Goal: Task Accomplishment & Management: Use online tool/utility

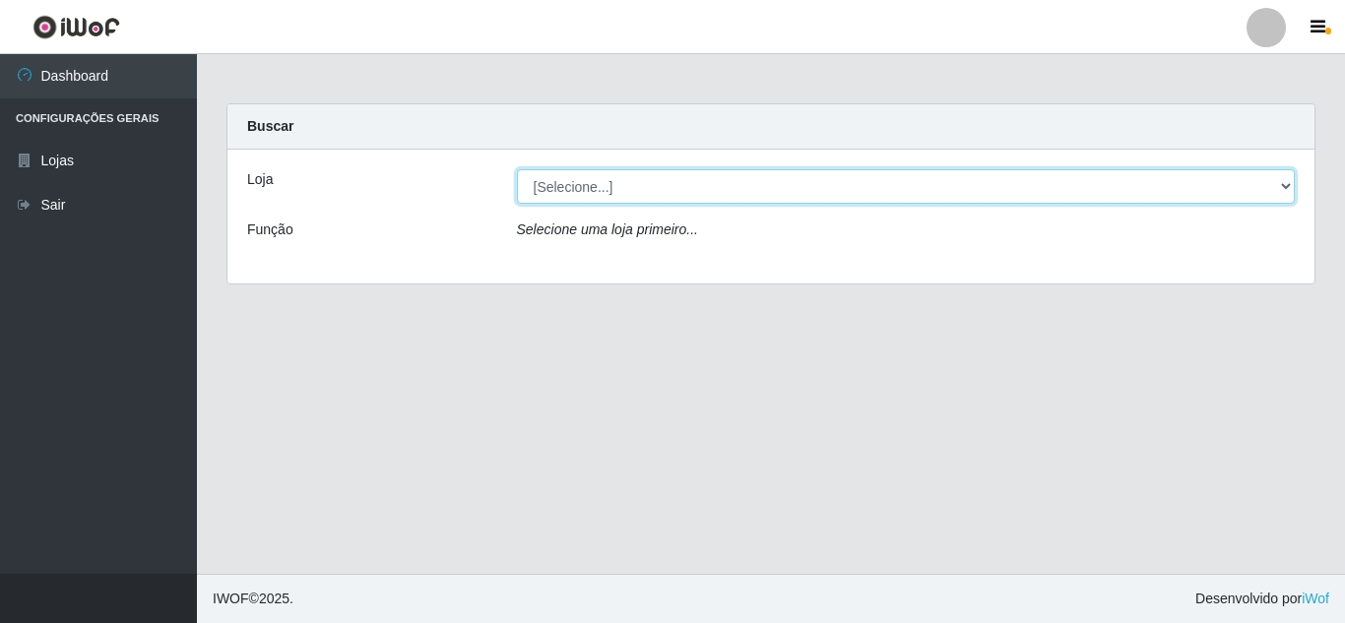
click at [1279, 184] on select "[Selecione...] Rede Compras Supermercados - LOJA 5" at bounding box center [906, 186] width 779 height 34
select select "397"
click at [517, 169] on select "[Selecione...] Rede Compras Supermercados - LOJA 5" at bounding box center [906, 186] width 779 height 34
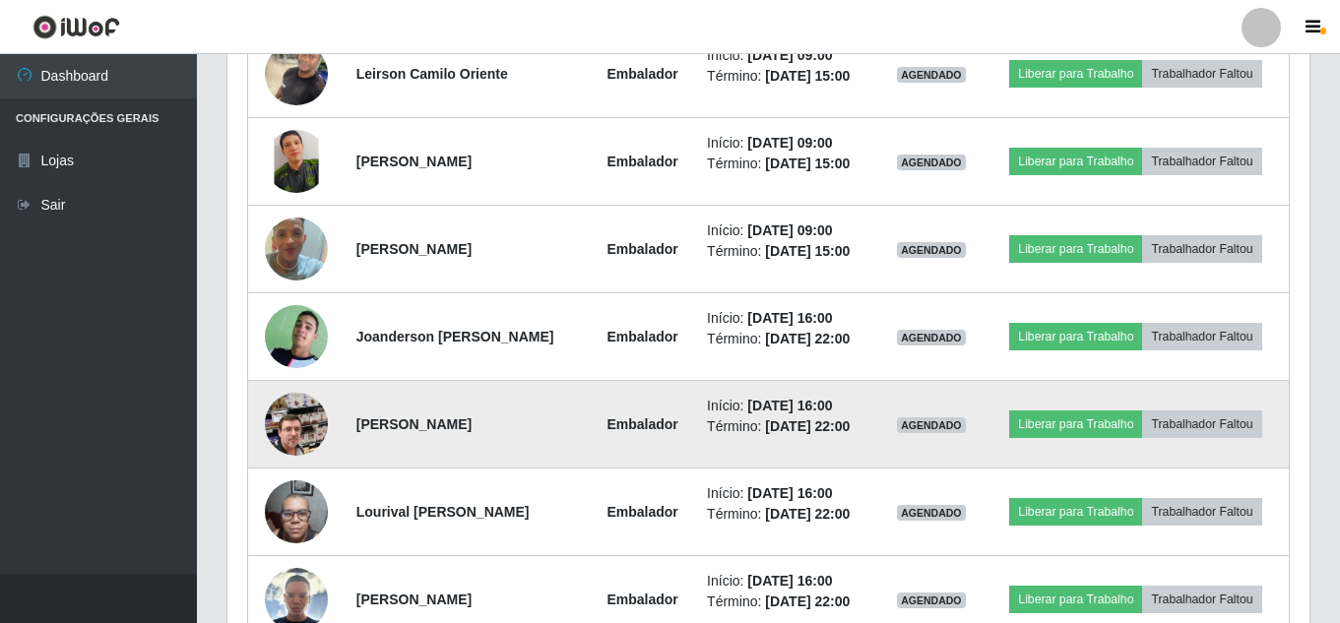
scroll to position [652, 0]
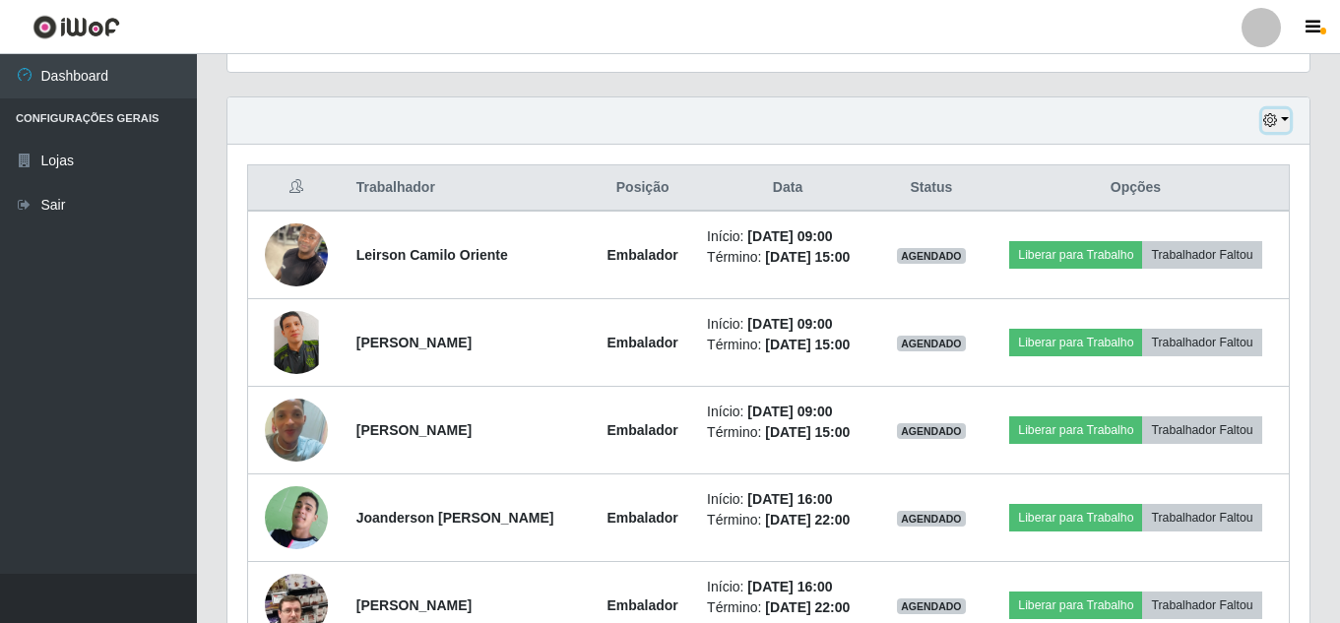
click at [1270, 124] on icon "button" at bounding box center [1270, 120] width 14 height 14
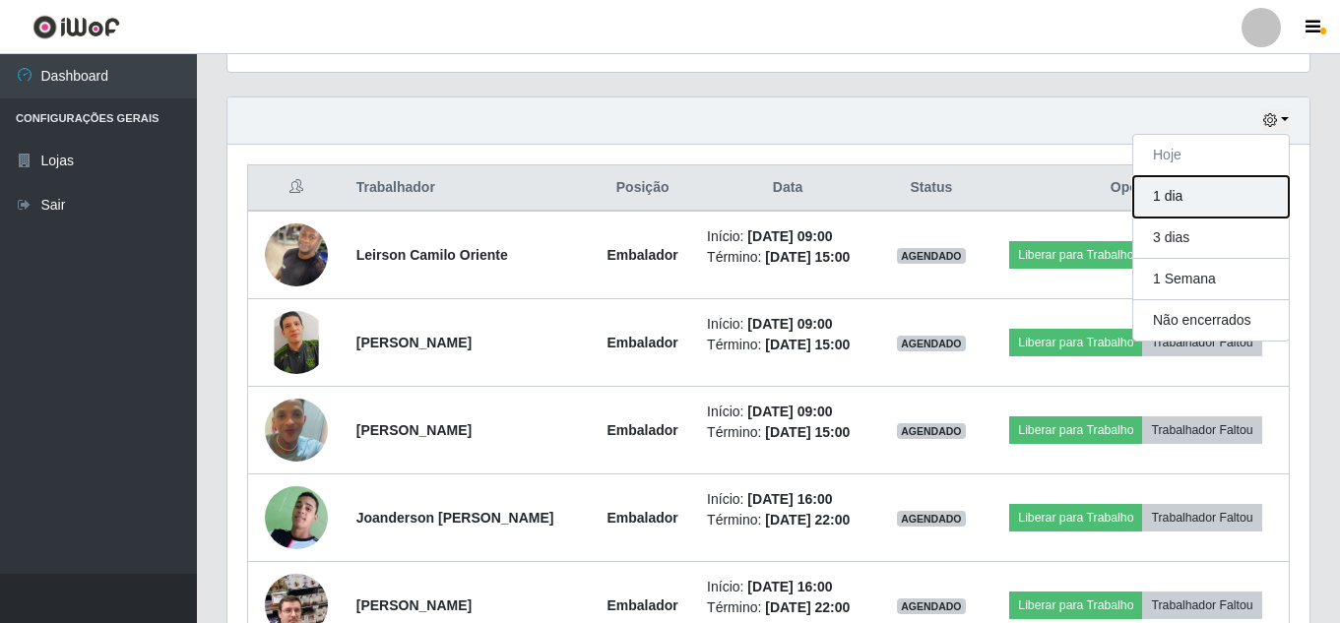
click at [1255, 179] on button "1 dia" at bounding box center [1211, 196] width 156 height 41
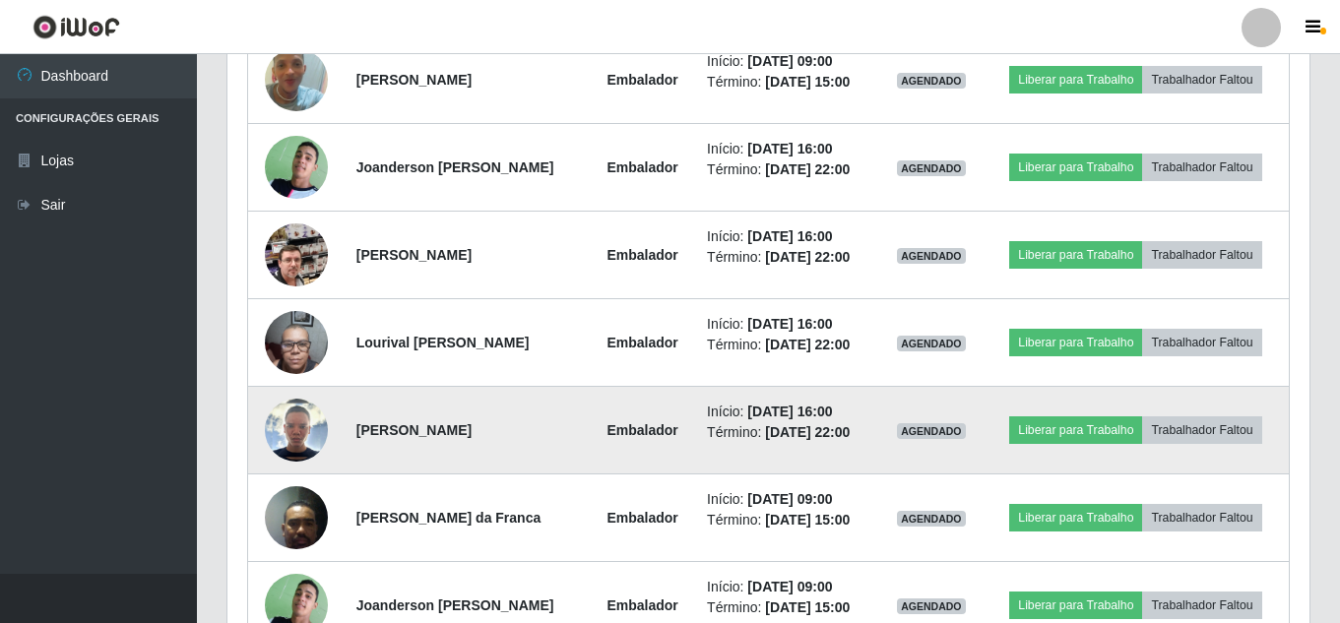
scroll to position [719, 0]
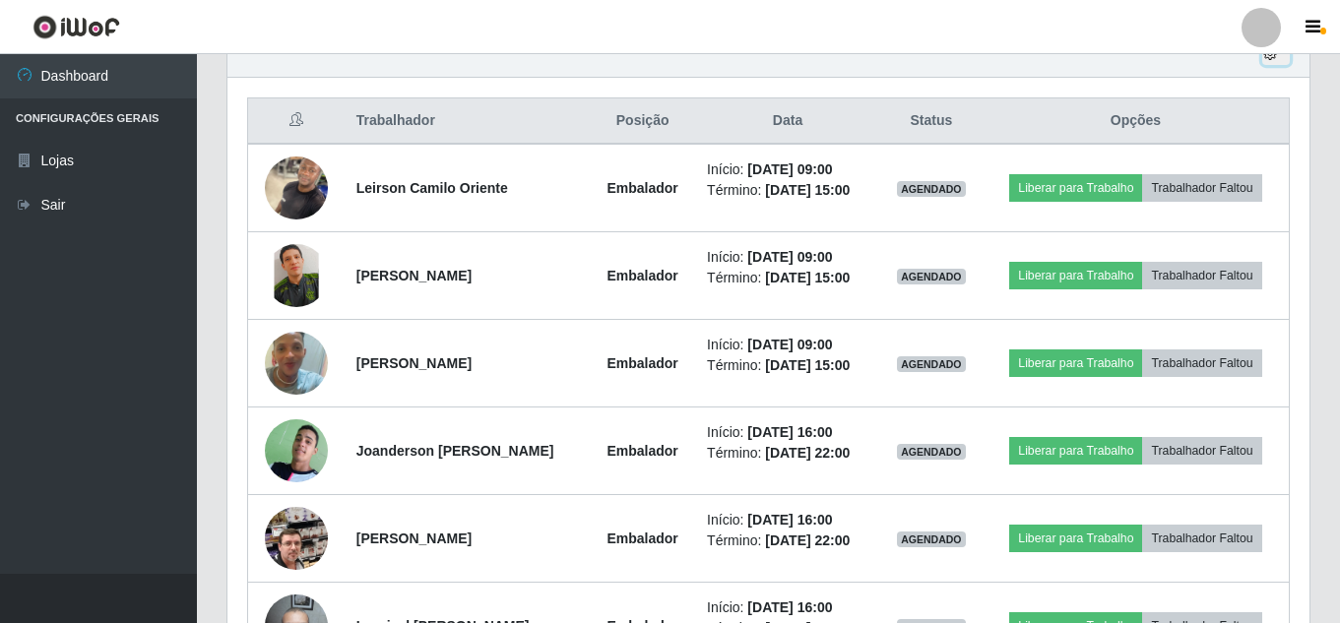
click at [1272, 59] on icon "button" at bounding box center [1270, 53] width 14 height 14
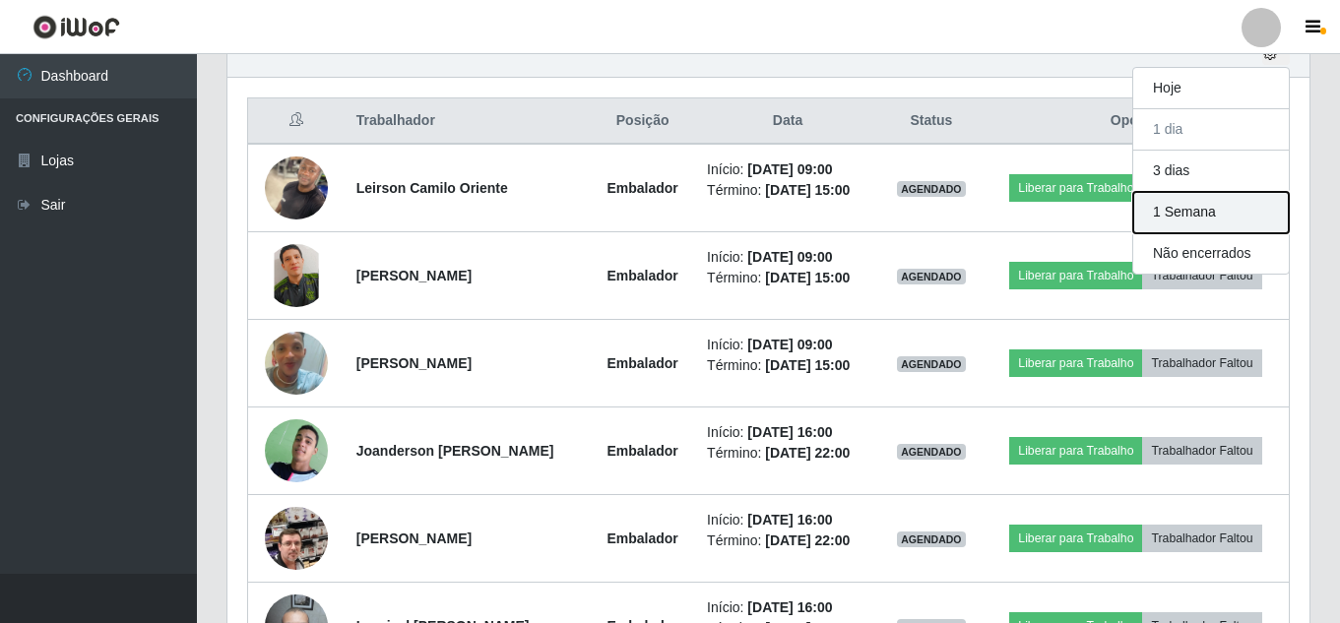
click at [1232, 228] on button "1 Semana" at bounding box center [1211, 212] width 156 height 41
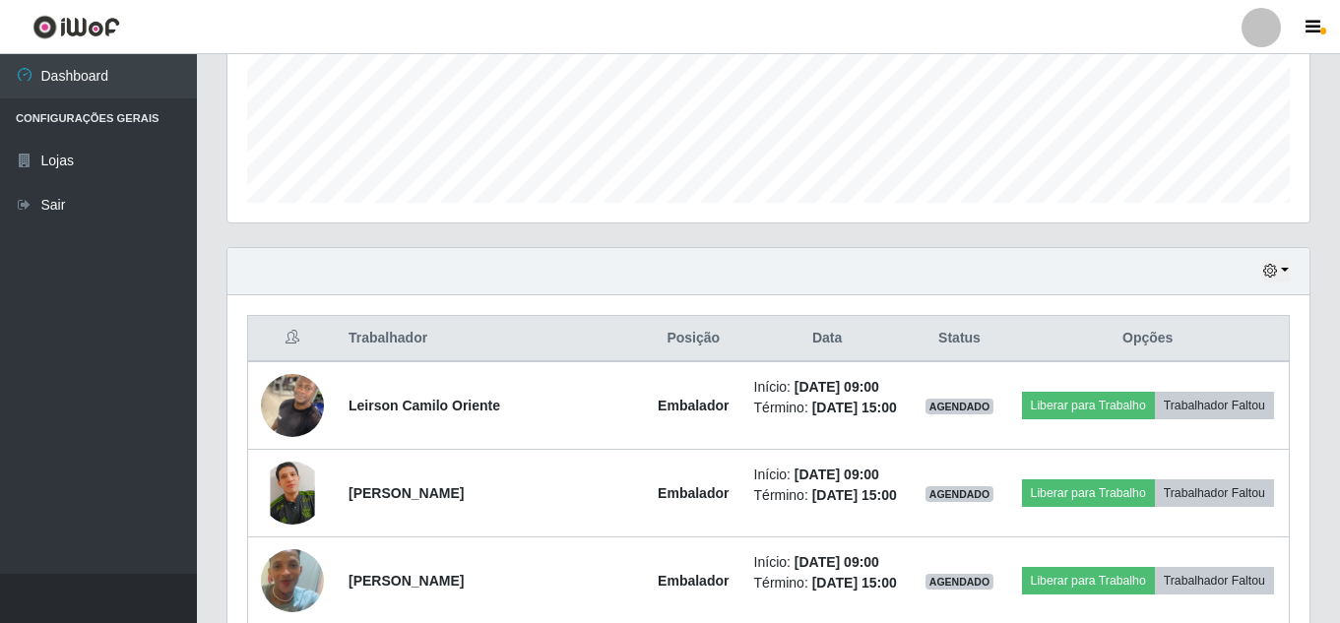
scroll to position [492, 0]
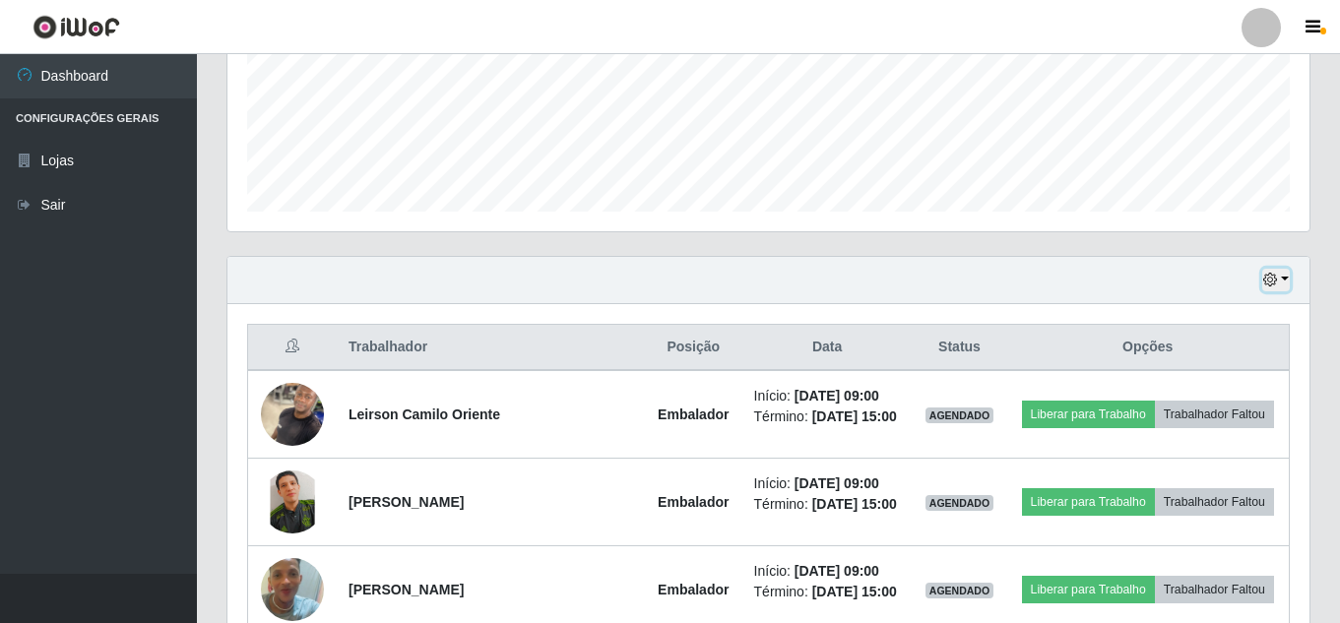
click at [1265, 279] on icon "button" at bounding box center [1270, 280] width 14 height 14
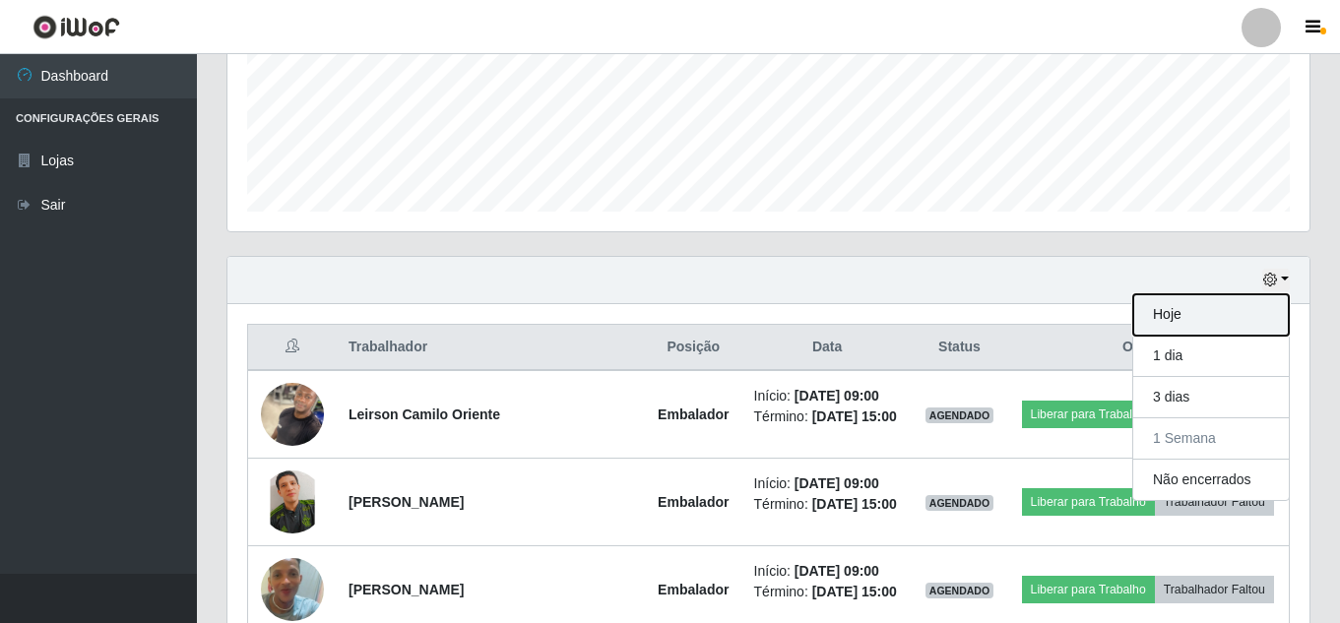
click at [1229, 309] on button "Hoje" at bounding box center [1211, 314] width 156 height 41
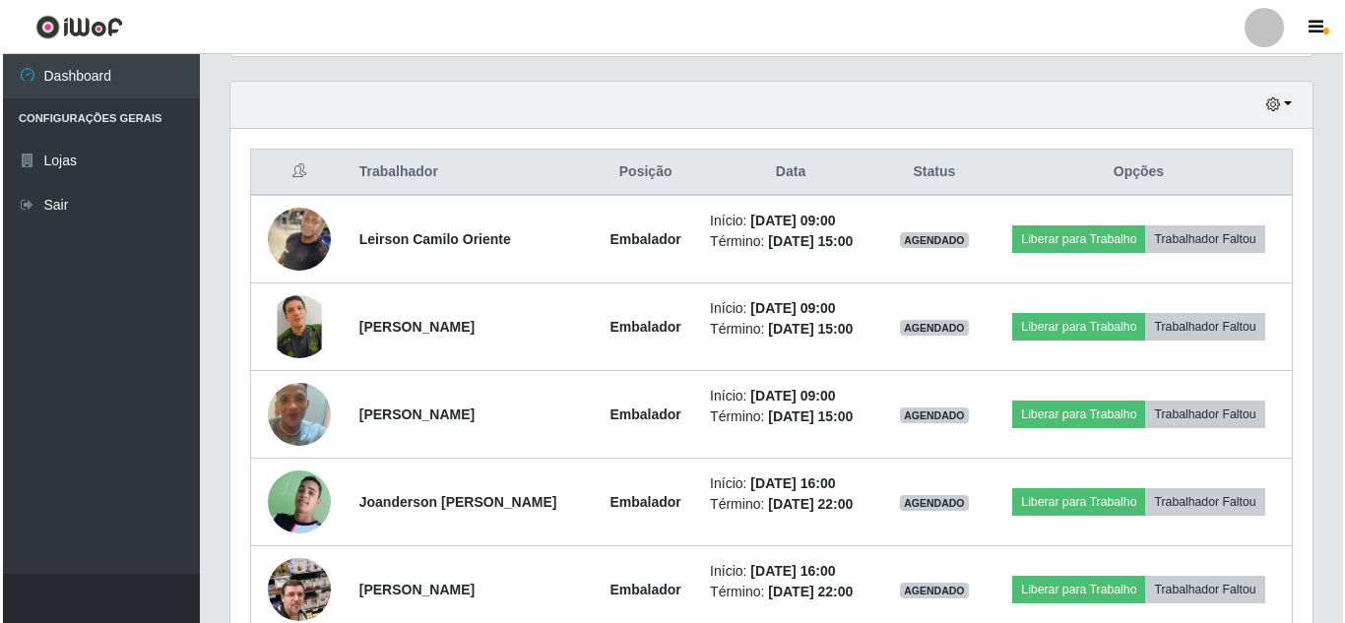
scroll to position [689, 0]
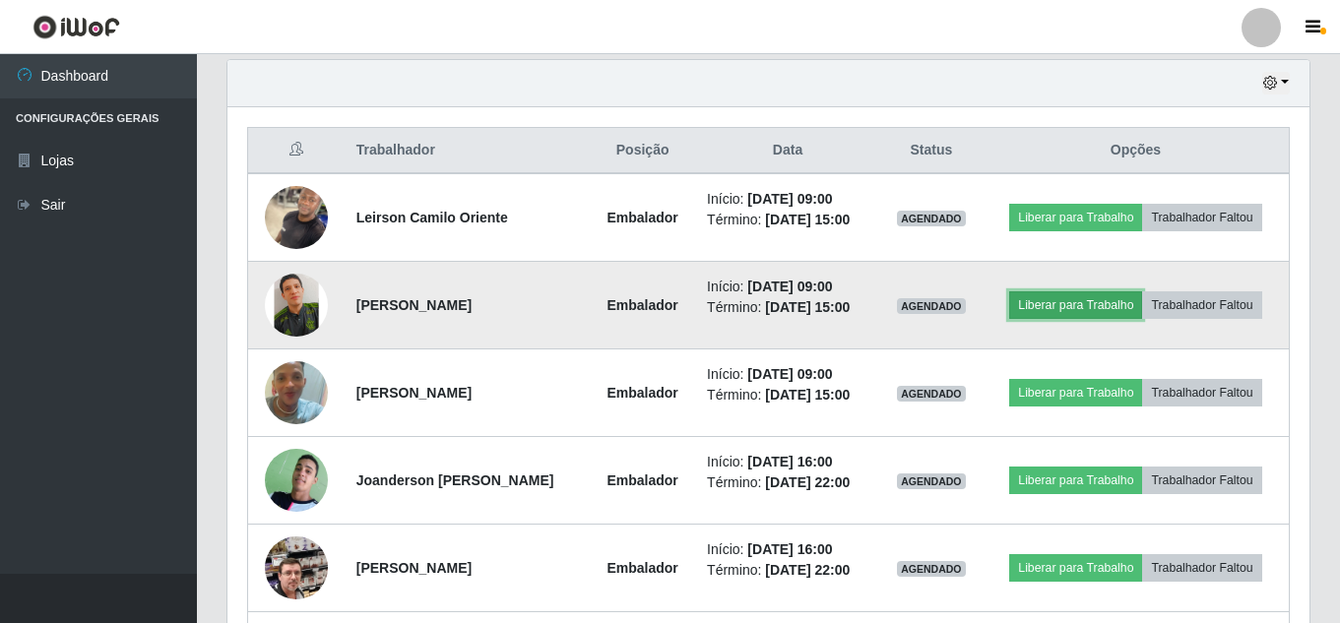
click at [1092, 304] on button "Liberar para Trabalho" at bounding box center [1075, 305] width 133 height 28
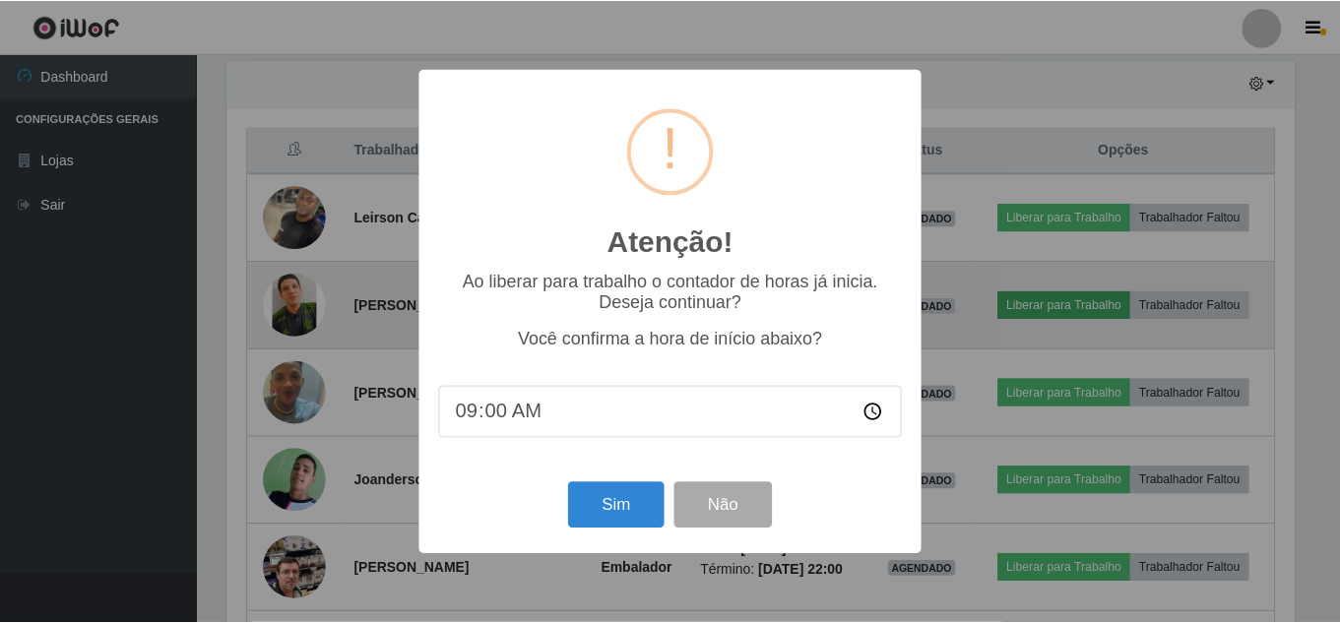
scroll to position [409, 1072]
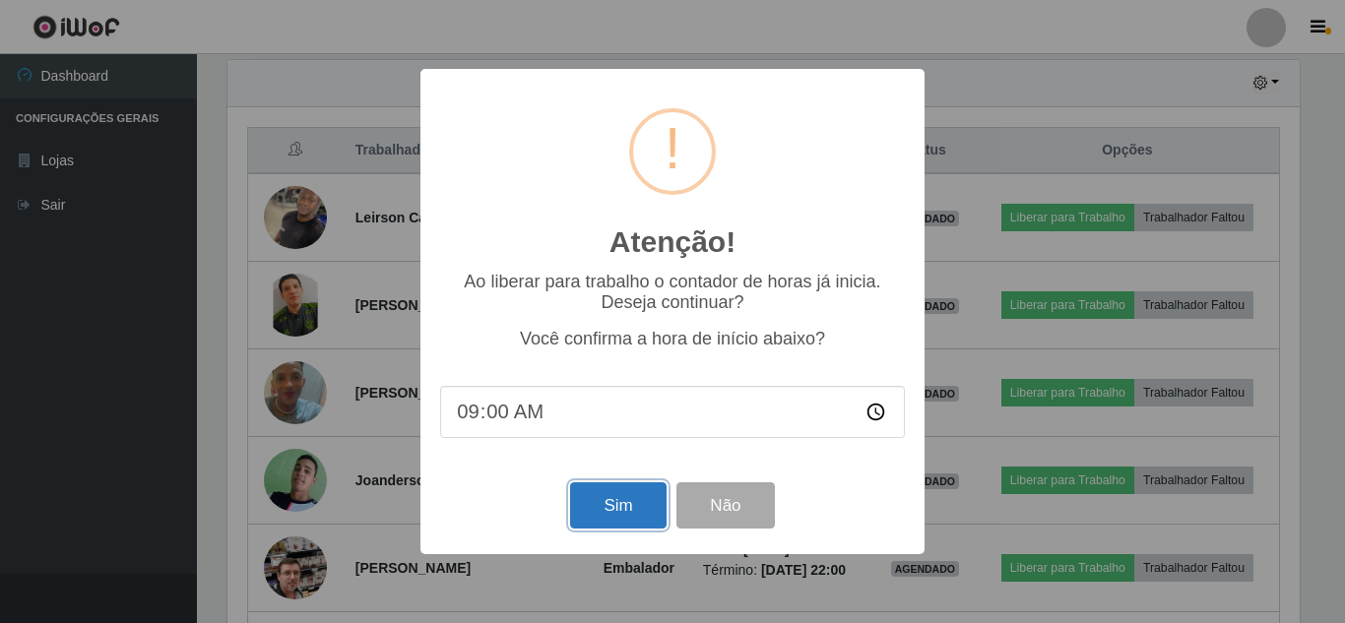
click at [603, 517] on button "Sim" at bounding box center [618, 505] width 96 height 46
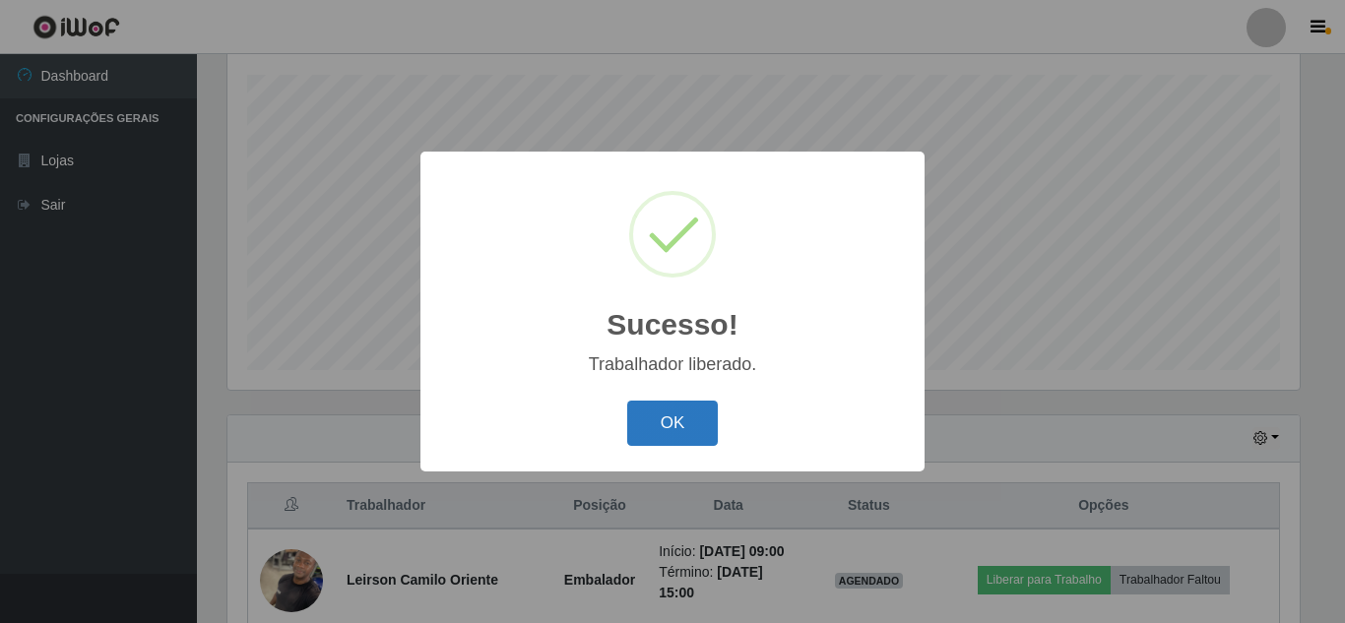
click at [675, 417] on button "OK" at bounding box center [673, 424] width 92 height 46
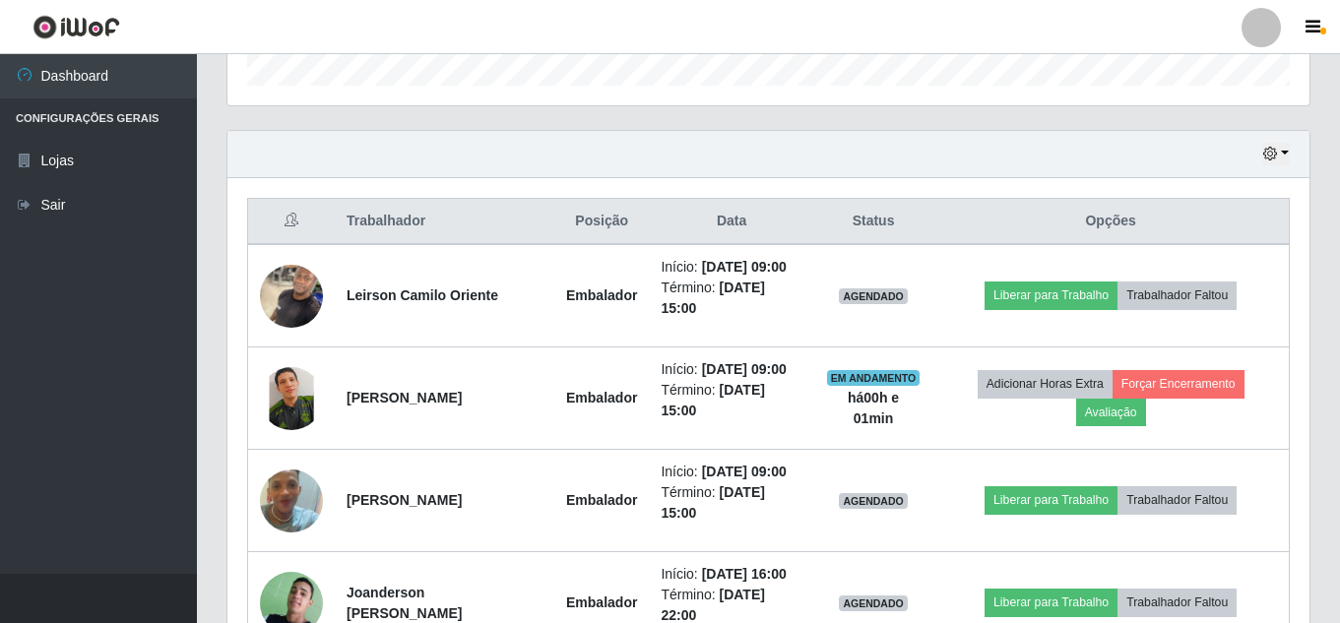
scroll to position [629, 0]
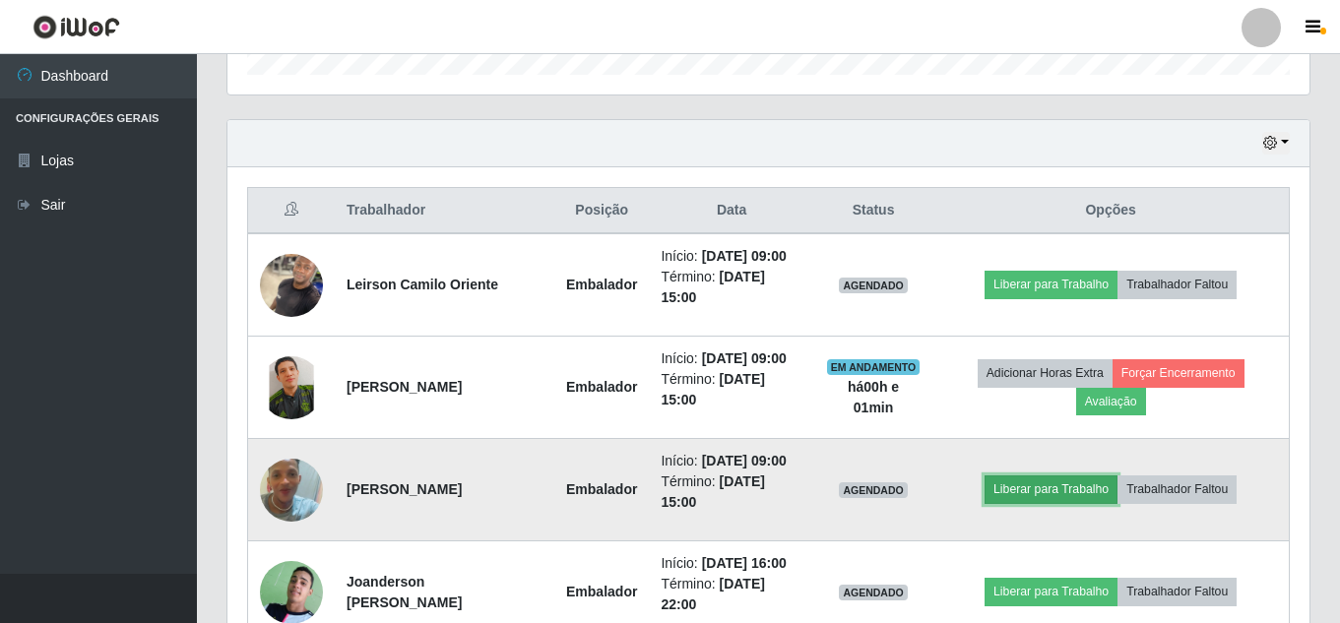
click at [1107, 503] on button "Liberar para Trabalho" at bounding box center [1051, 490] width 133 height 28
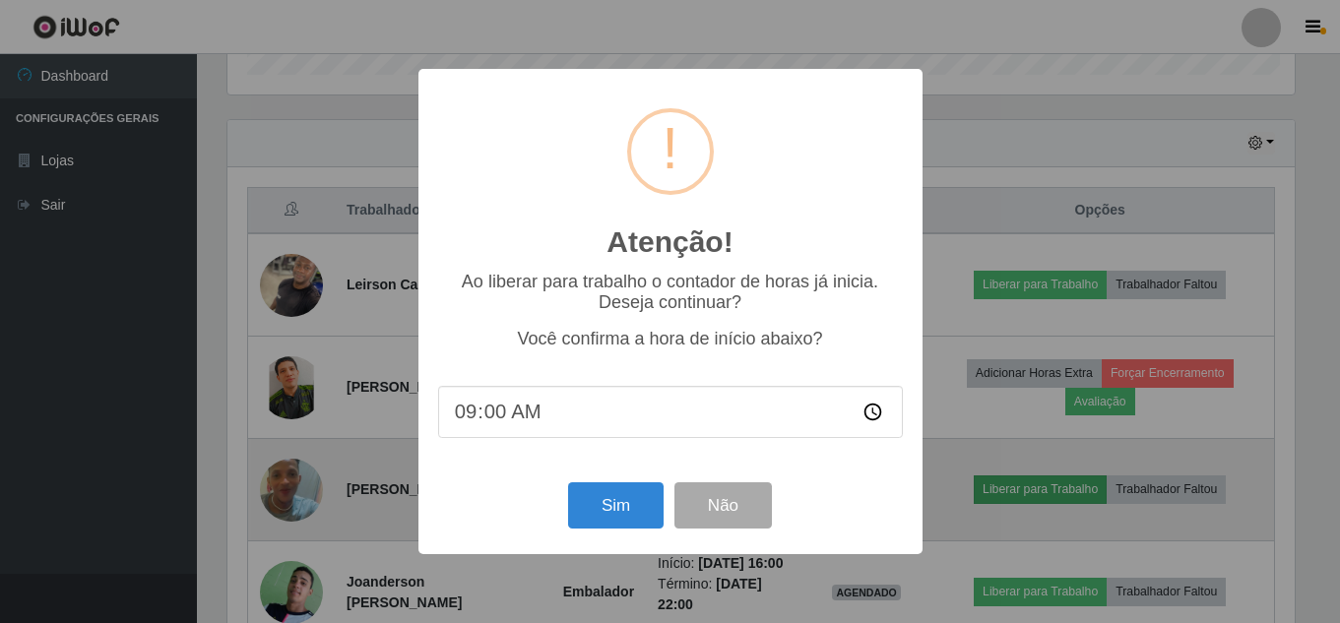
scroll to position [409, 1072]
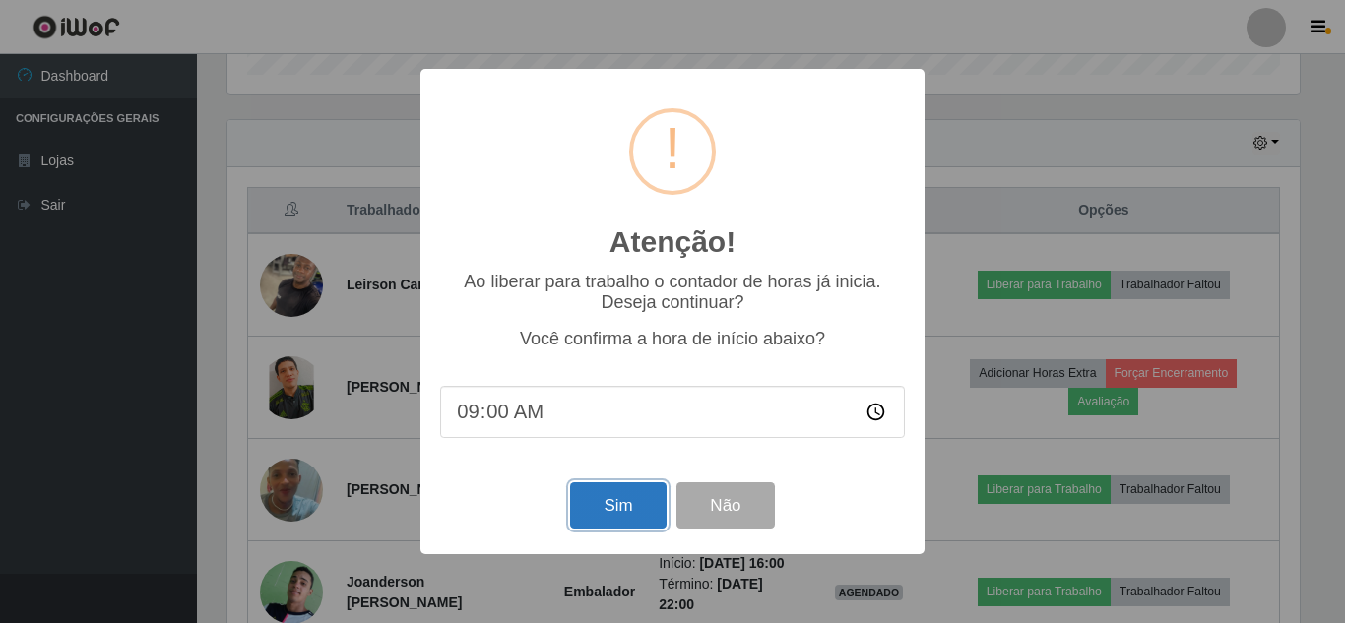
click at [605, 500] on button "Sim" at bounding box center [618, 505] width 96 height 46
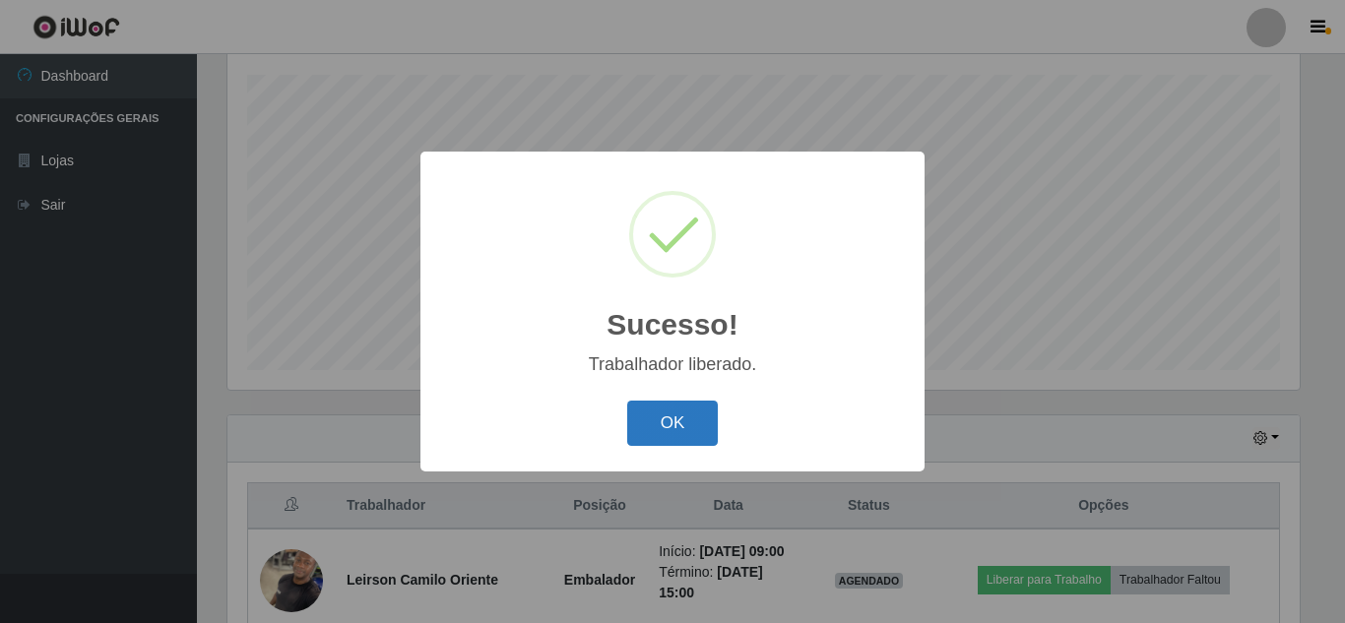
click at [663, 421] on button "OK" at bounding box center [673, 424] width 92 height 46
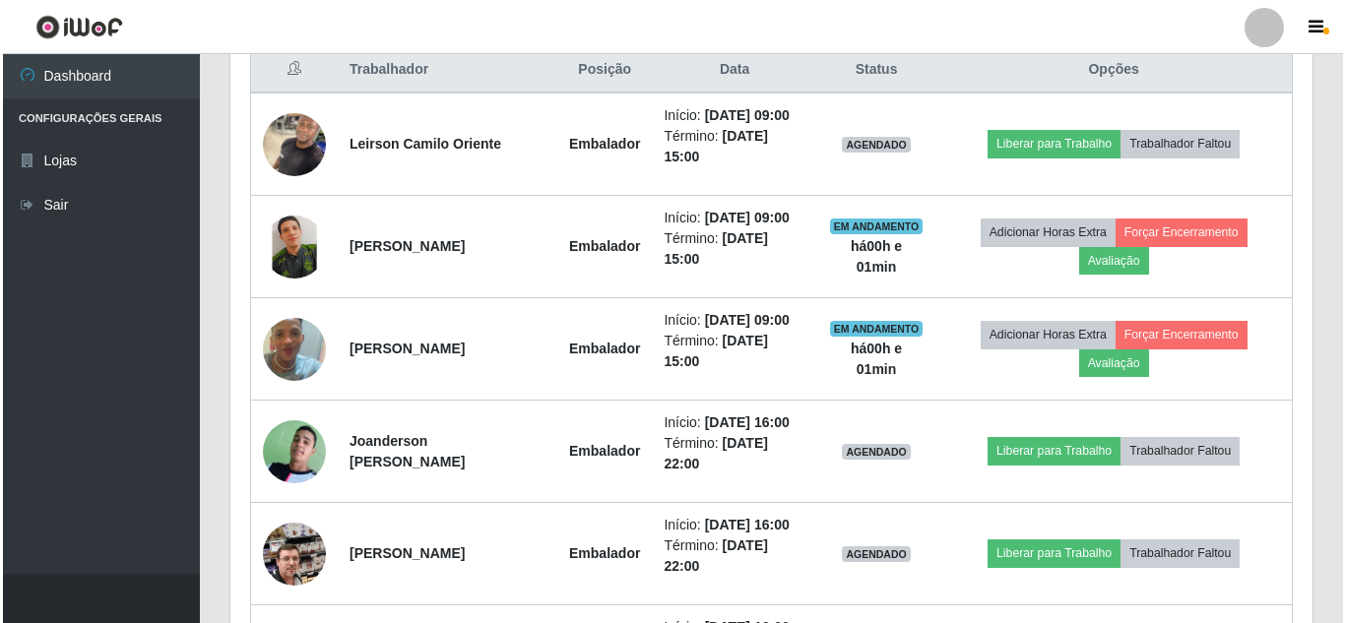
scroll to position [826, 0]
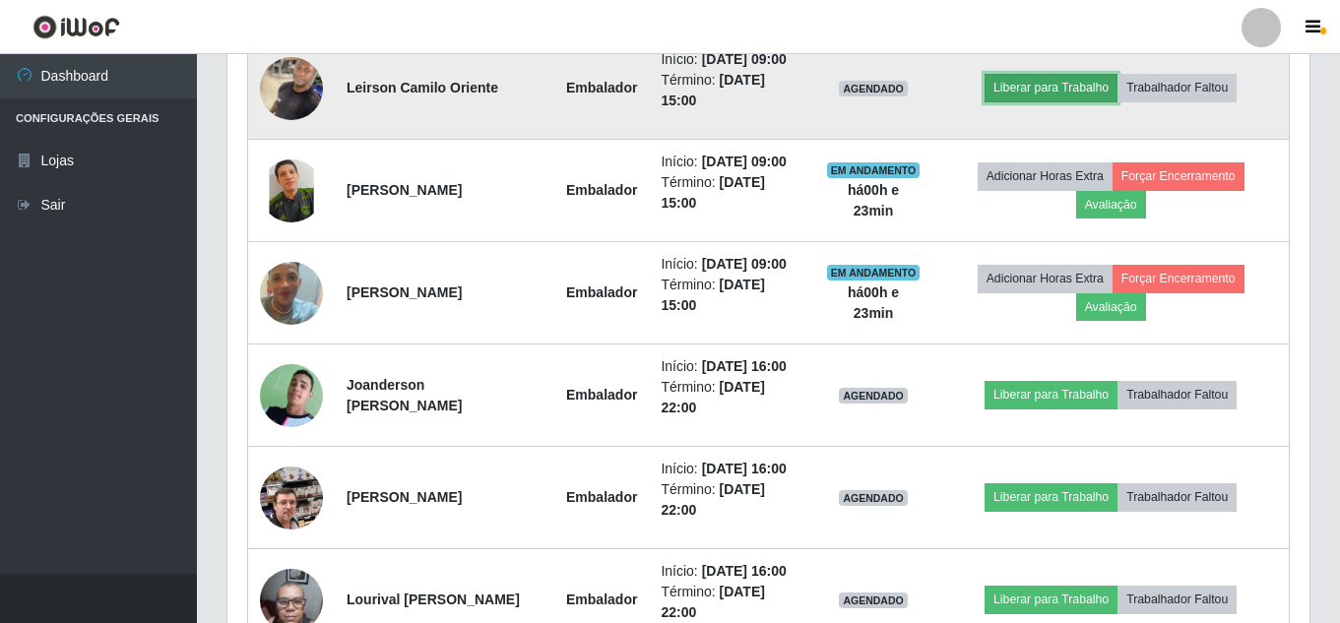
click at [1065, 96] on button "Liberar para Trabalho" at bounding box center [1051, 88] width 133 height 28
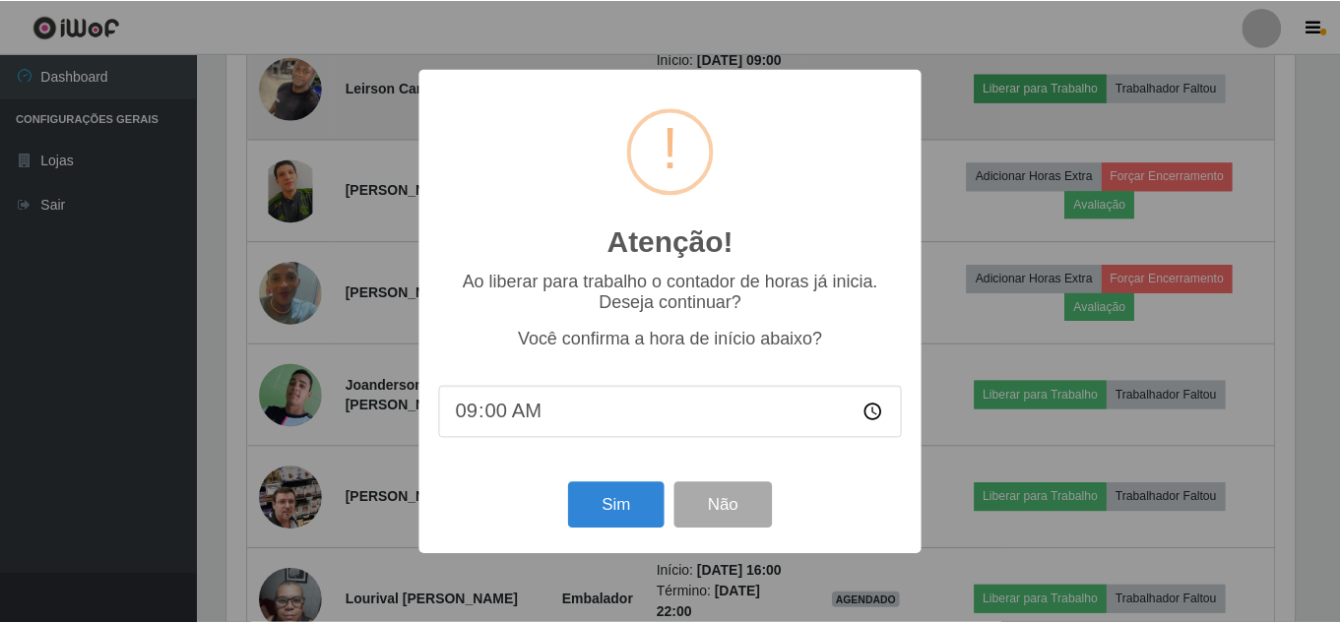
scroll to position [409, 1072]
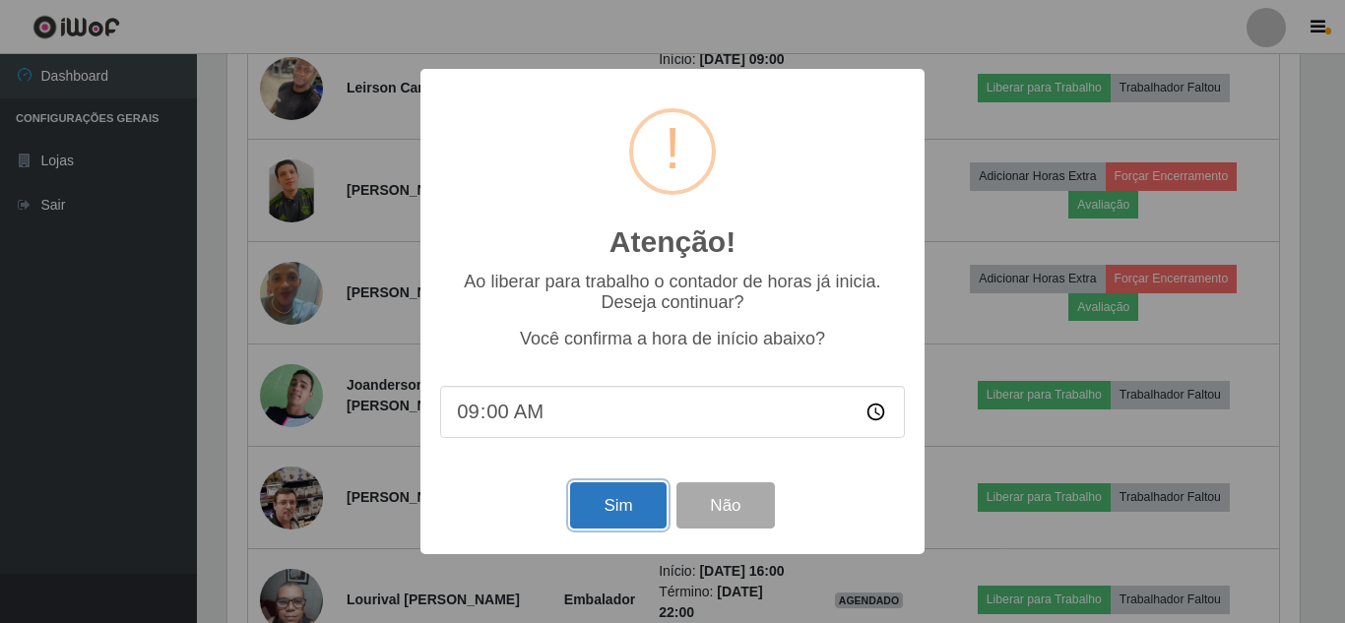
click at [611, 519] on button "Sim" at bounding box center [618, 505] width 96 height 46
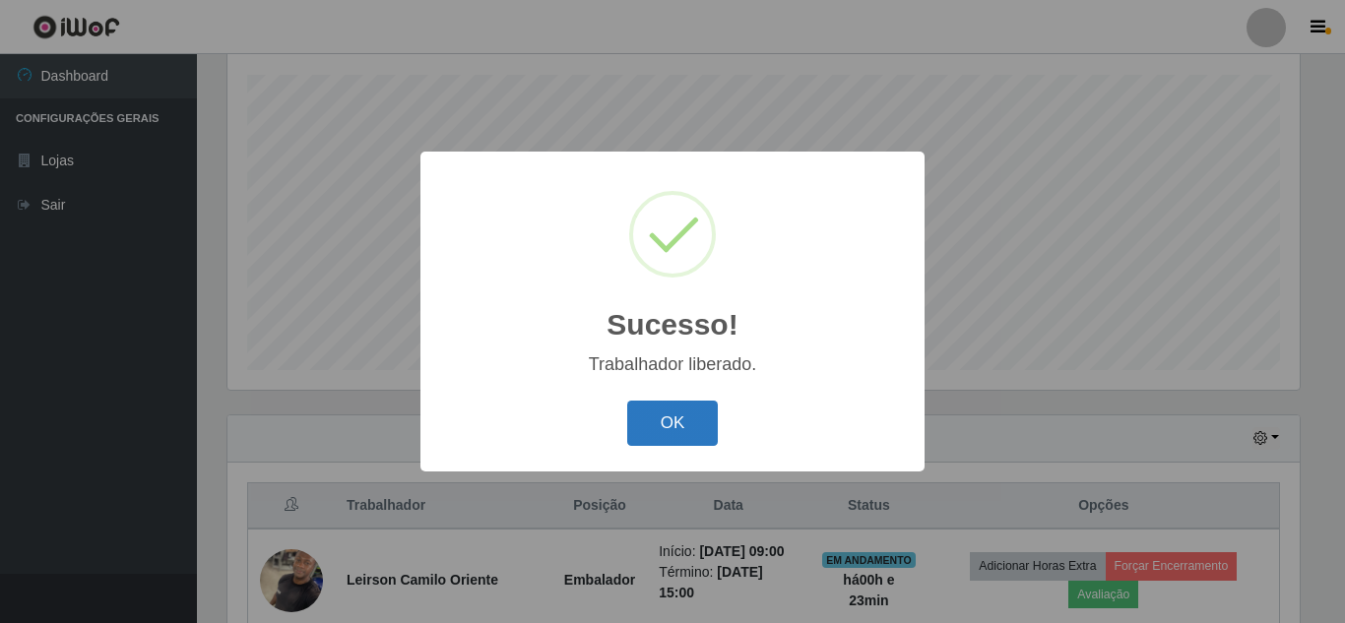
click at [656, 428] on button "OK" at bounding box center [673, 424] width 92 height 46
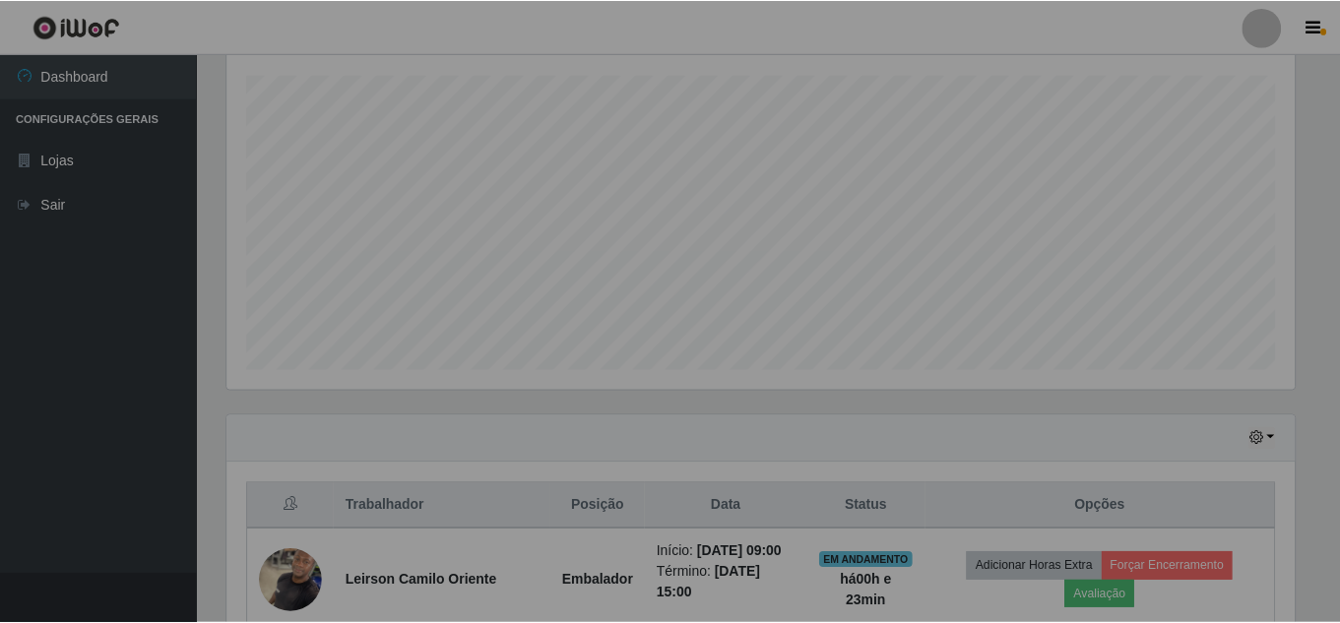
scroll to position [409, 1082]
